Goal: Use online tool/utility: Utilize a website feature to perform a specific function

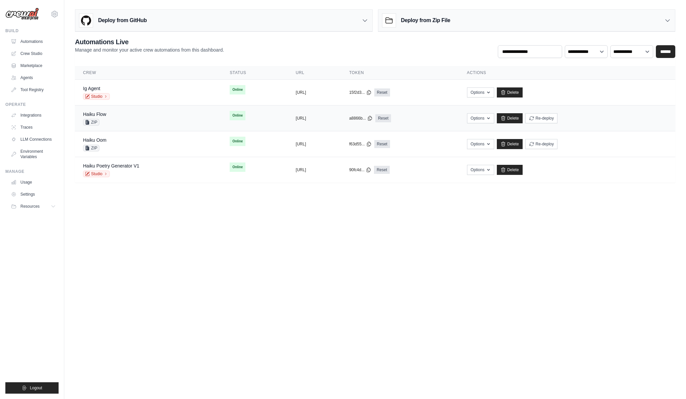
click at [107, 115] on div "Haiku Flow ZIP" at bounding box center [148, 118] width 131 height 15
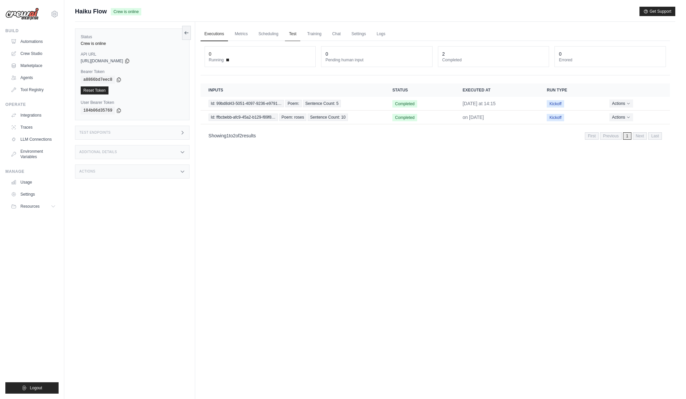
click at [288, 32] on link "Test" at bounding box center [292, 34] width 15 height 14
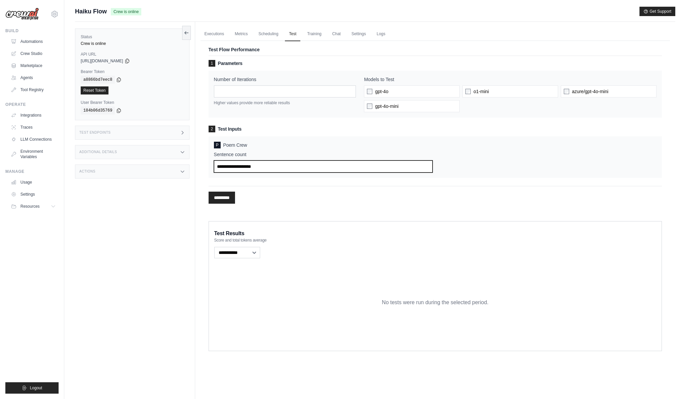
click at [257, 166] on input "Sentence count" at bounding box center [323, 166] width 219 height 12
click at [219, 36] on link "Executions" at bounding box center [214, 34] width 28 height 14
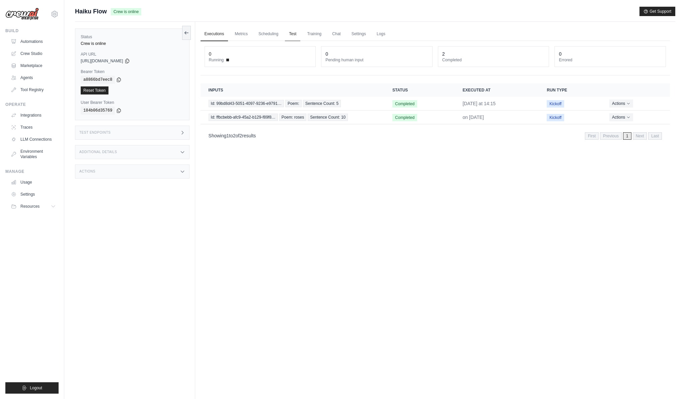
click at [297, 37] on link "Test" at bounding box center [292, 34] width 15 height 14
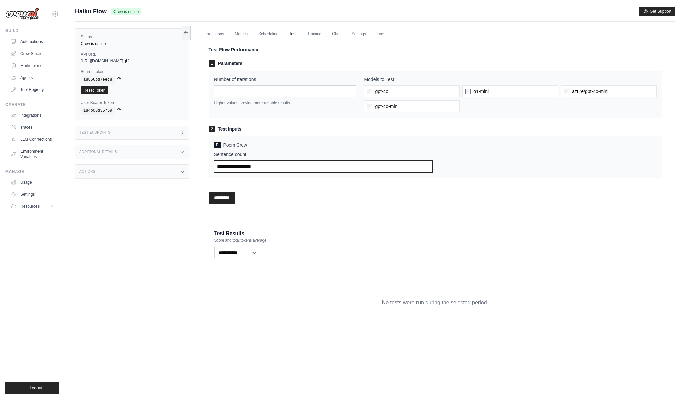
click at [240, 168] on input "Sentence count" at bounding box center [323, 166] width 219 height 12
